Goal: Task Accomplishment & Management: Use online tool/utility

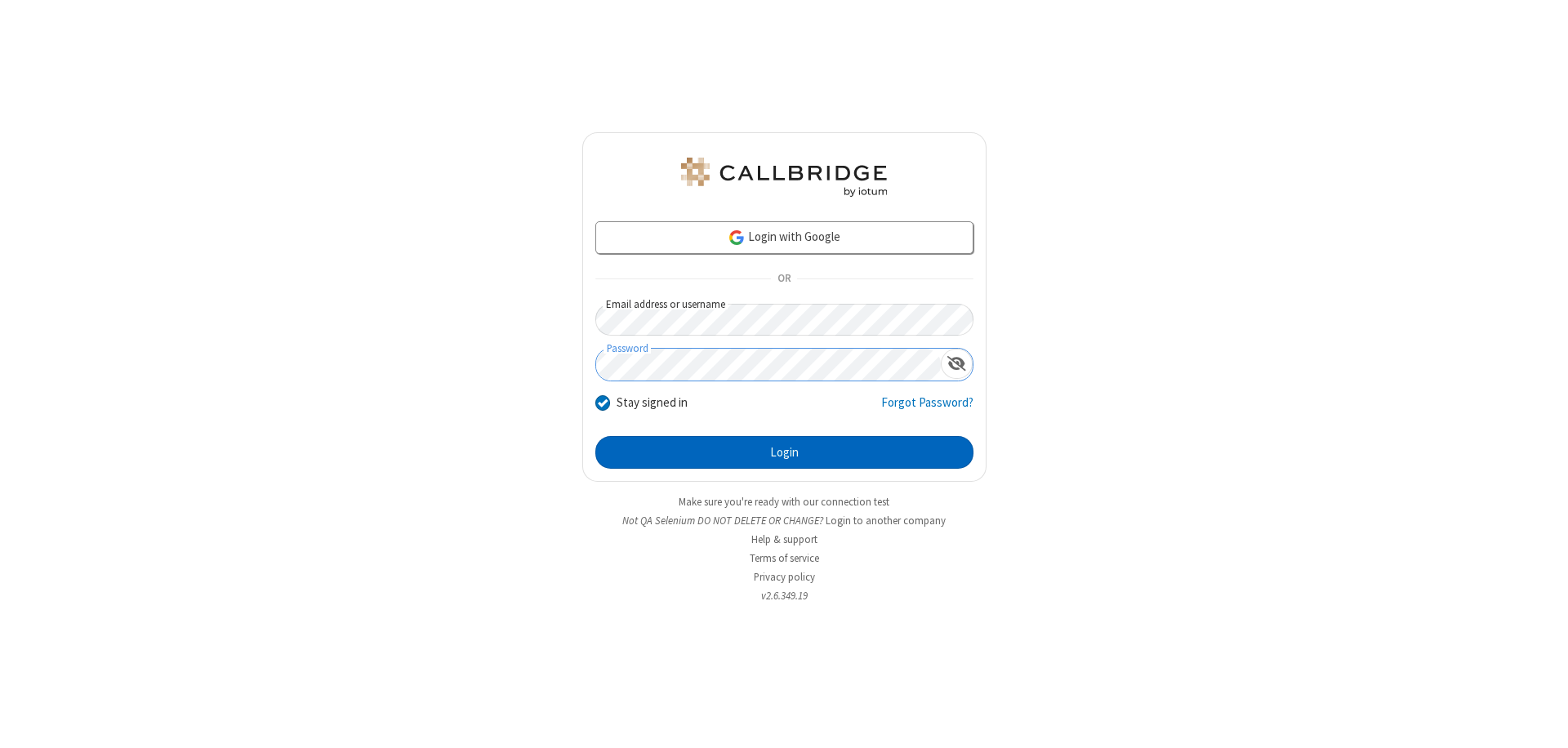
click at [784, 453] on button "Login" at bounding box center [784, 453] width 378 height 33
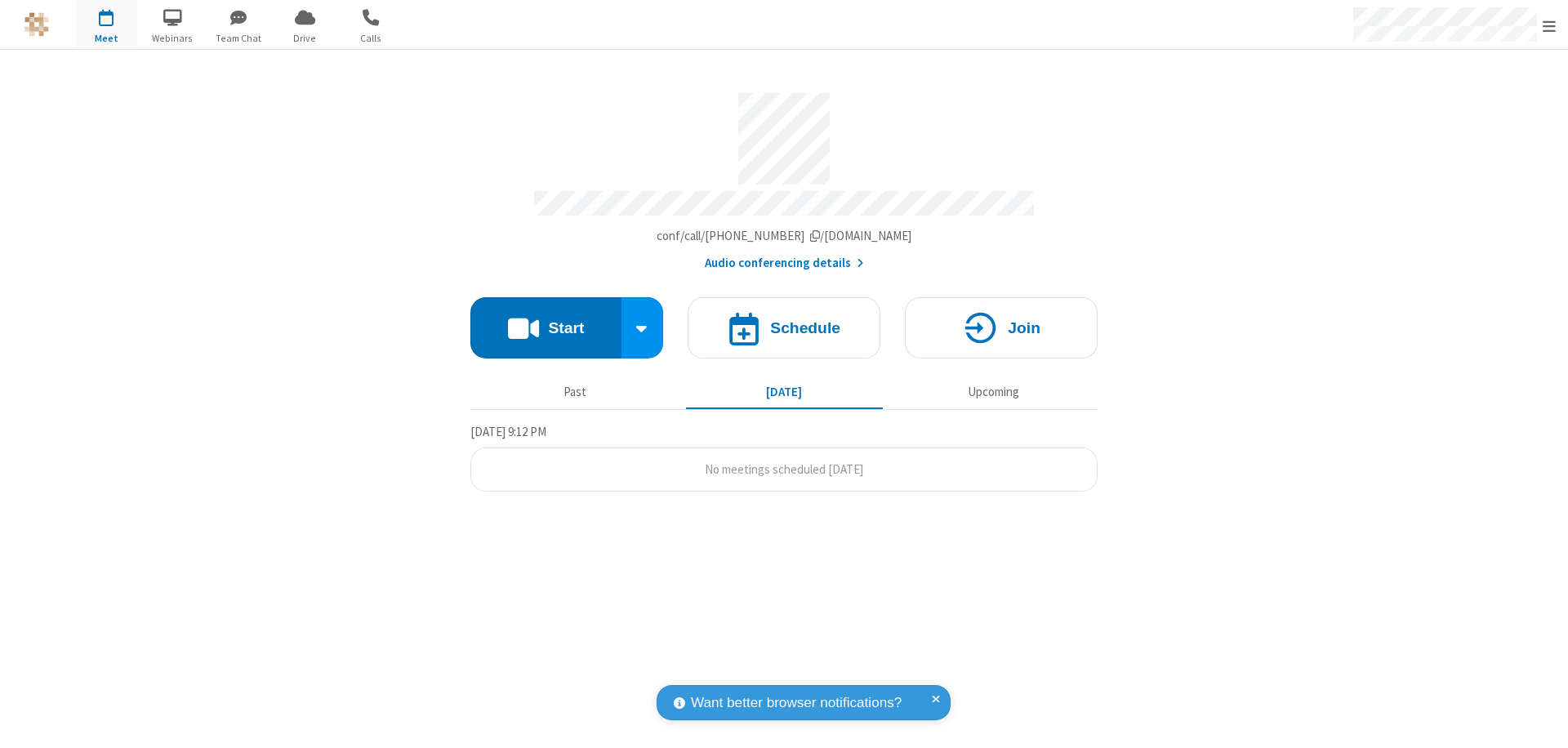
click at [545, 320] on button "Start" at bounding box center [546, 327] width 151 height 61
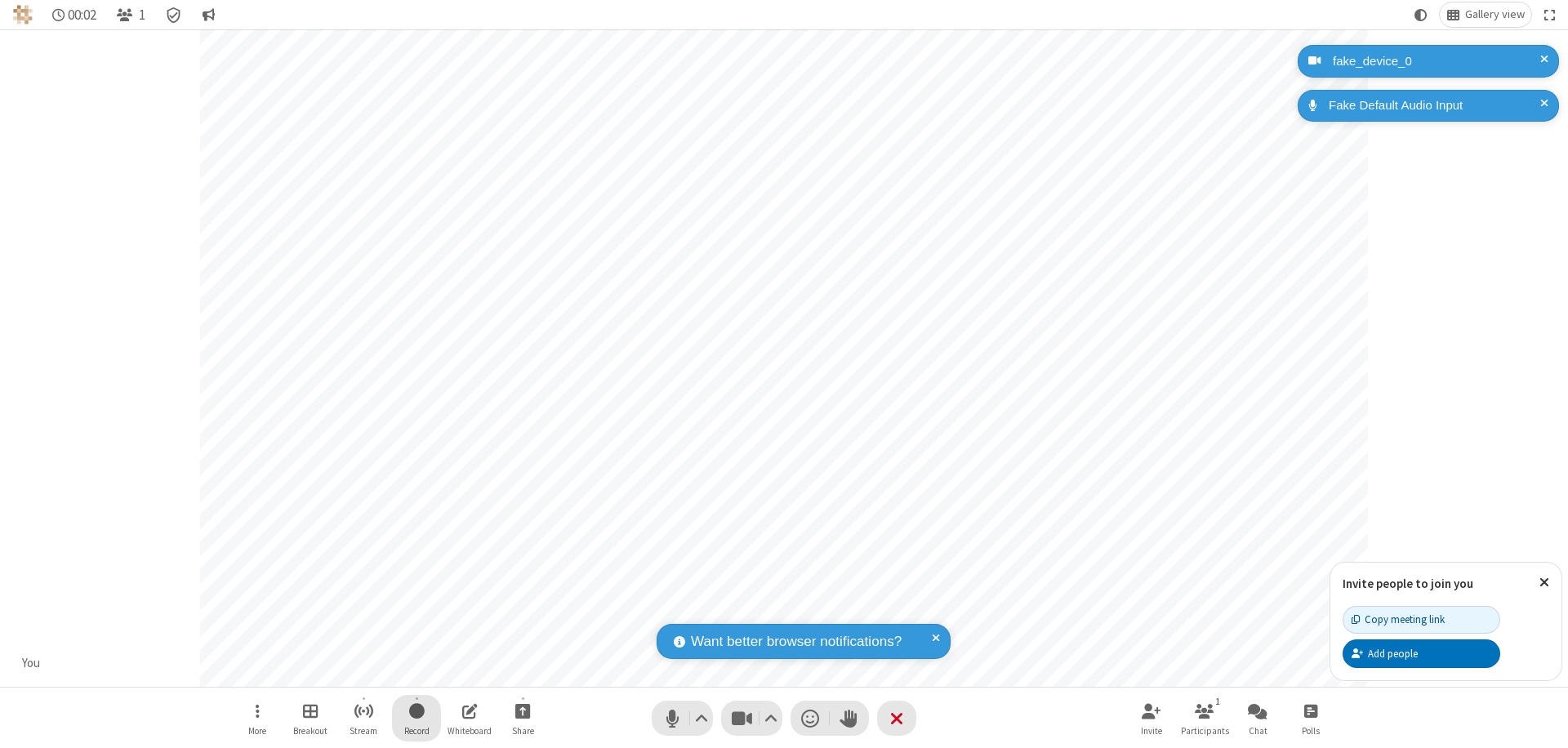
click at [417, 718] on span "Start recording" at bounding box center [417, 710] width 16 height 20
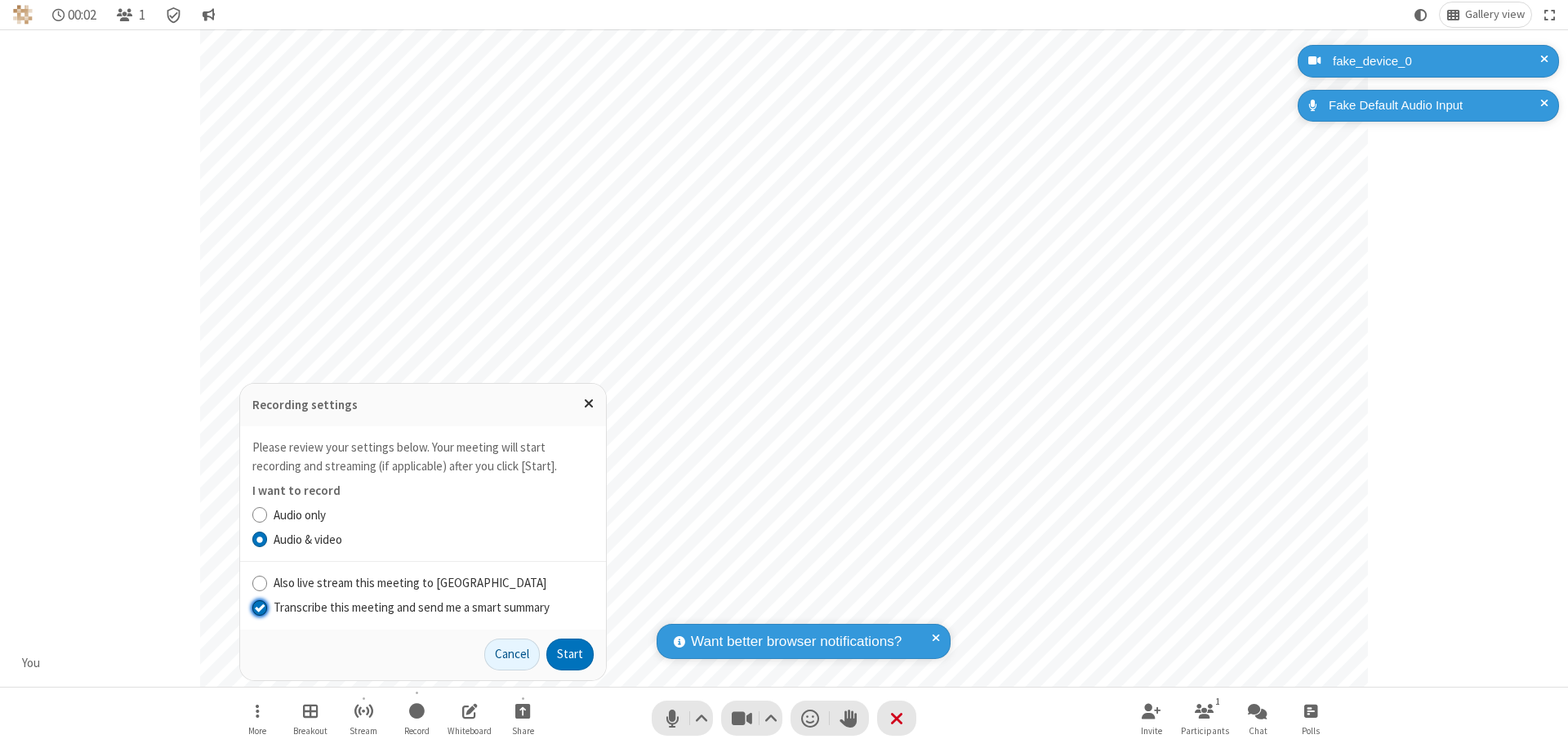
click at [259, 606] on input "Transcribe this meeting and send me a smart summary" at bounding box center [260, 606] width 16 height 17
click at [570, 654] on button "Start" at bounding box center [570, 655] width 47 height 33
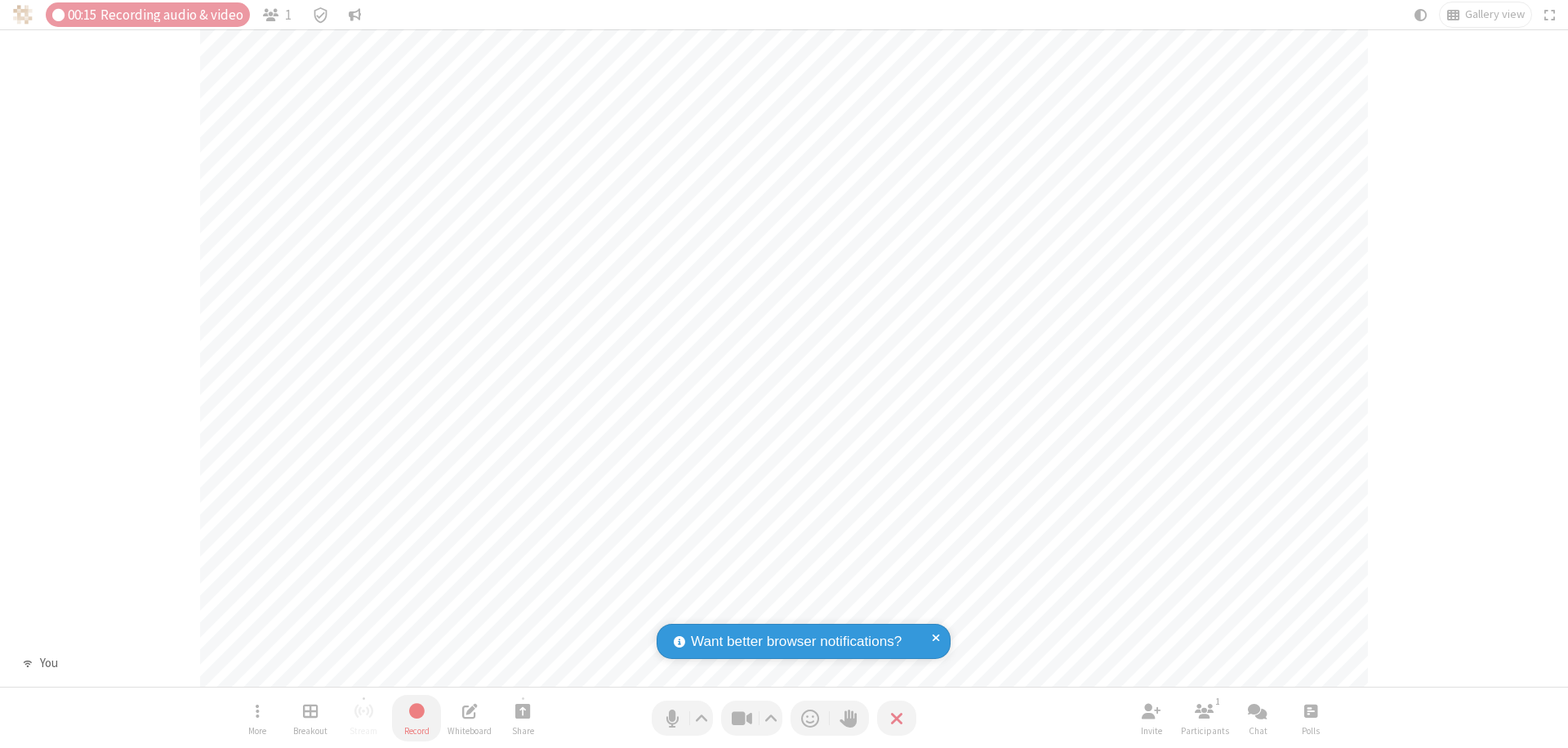
click at [417, 718] on span "Stop recording" at bounding box center [416, 710] width 19 height 20
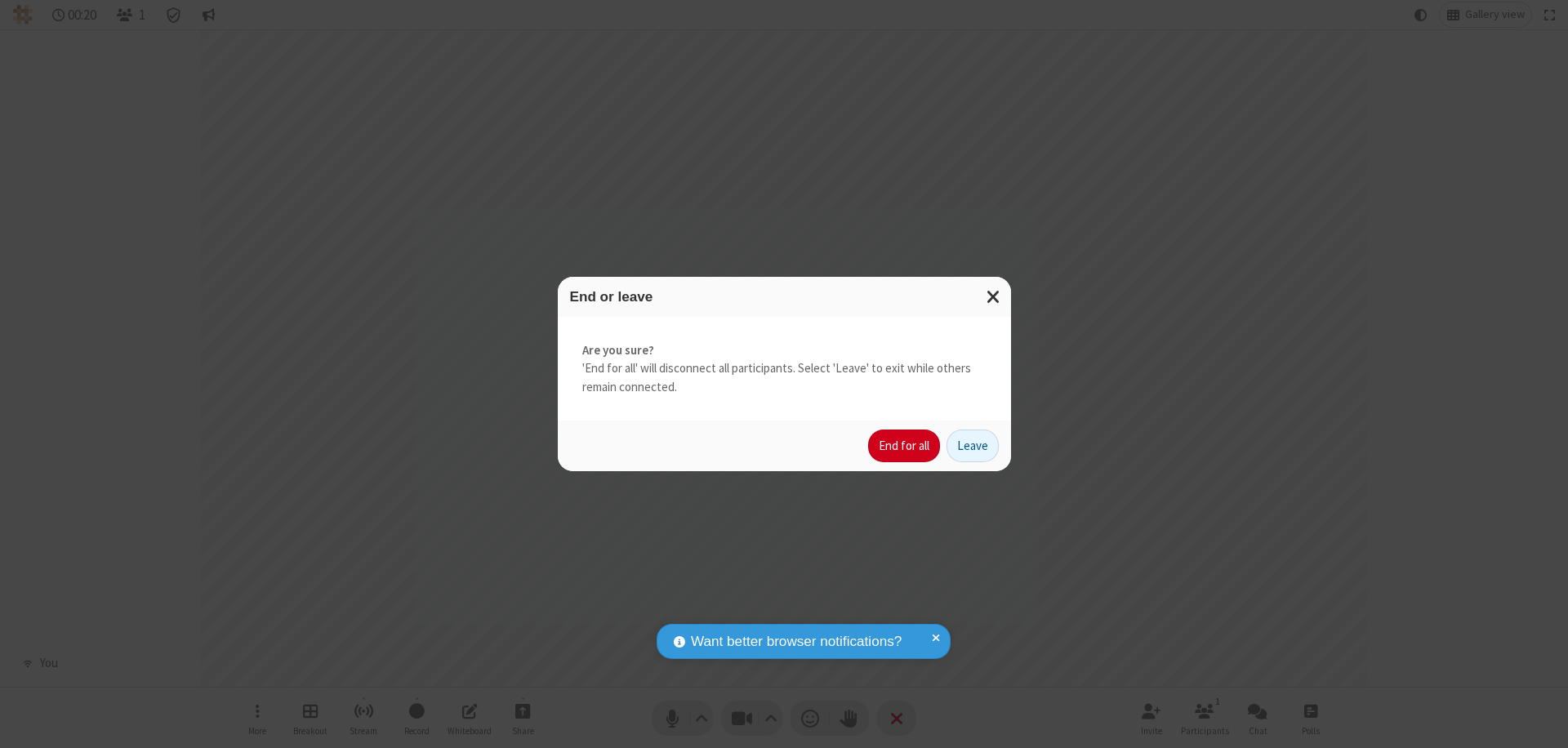
click at [905, 446] on button "End for all" at bounding box center [904, 446] width 72 height 33
